Goal: Task Accomplishment & Management: Use online tool/utility

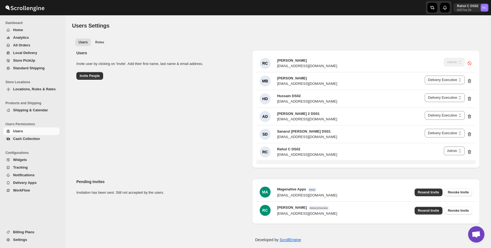
select select "637b767fbaab0276b10c91d5"
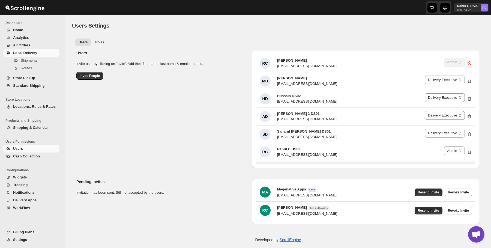
click at [34, 50] on span "Local Delivery" at bounding box center [35, 52] width 45 height 5
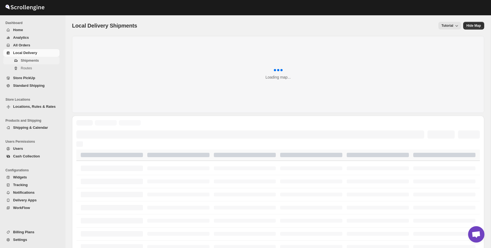
click at [34, 61] on span "Shipments" at bounding box center [30, 60] width 18 height 4
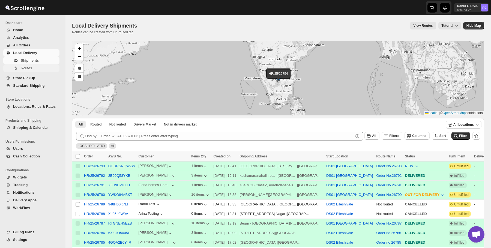
click at [40, 71] on button "Routes" at bounding box center [31, 68] width 56 height 8
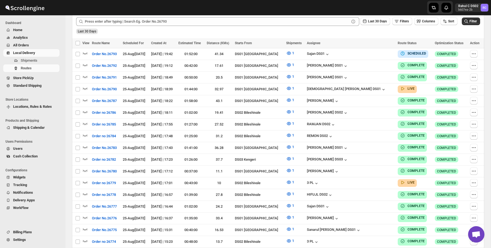
scroll to position [137, 0]
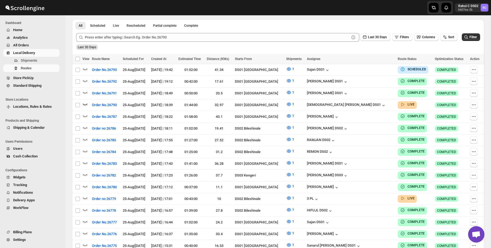
click at [84, 102] on icon "button" at bounding box center [84, 103] width 5 height 5
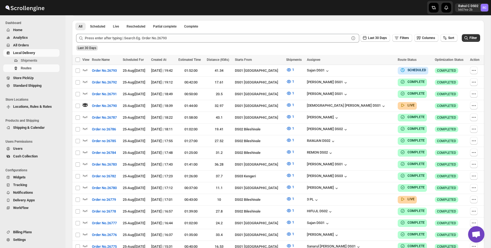
scroll to position [0, 0]
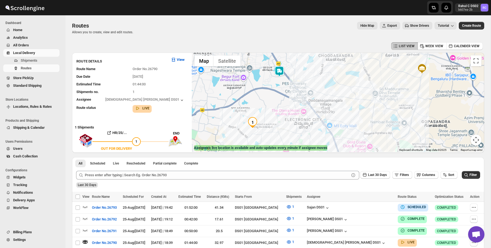
click at [279, 70] on img at bounding box center [279, 71] width 11 height 11
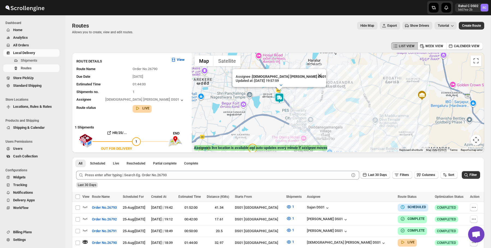
click at [232, 11] on div at bounding box center [245, 7] width 131 height 15
